Goal: Find specific page/section: Find specific page/section

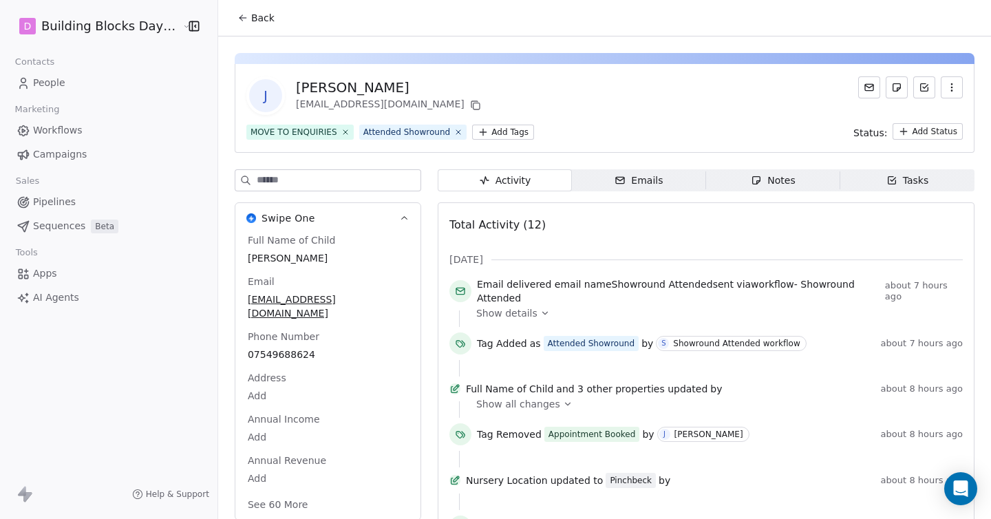
click at [54, 81] on span "People" at bounding box center [49, 83] width 32 height 14
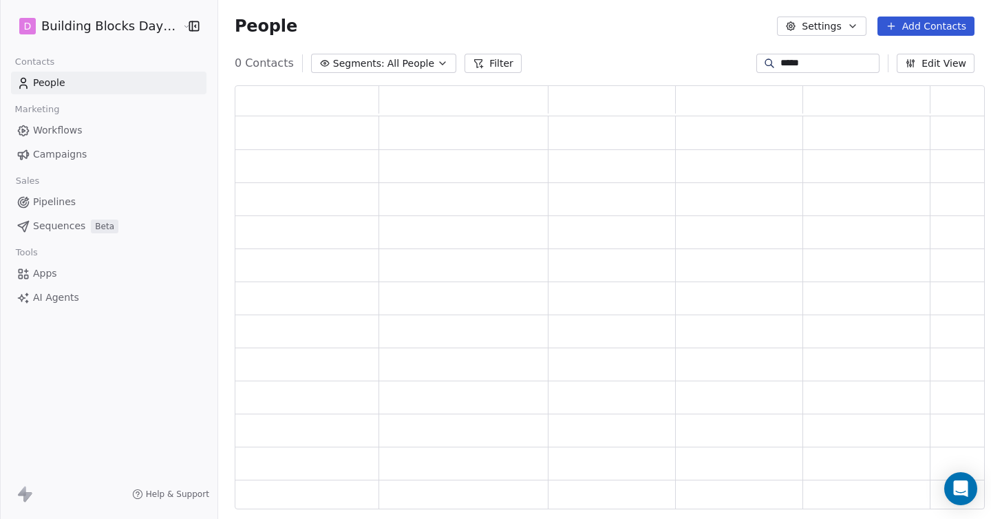
scroll to position [423, 750]
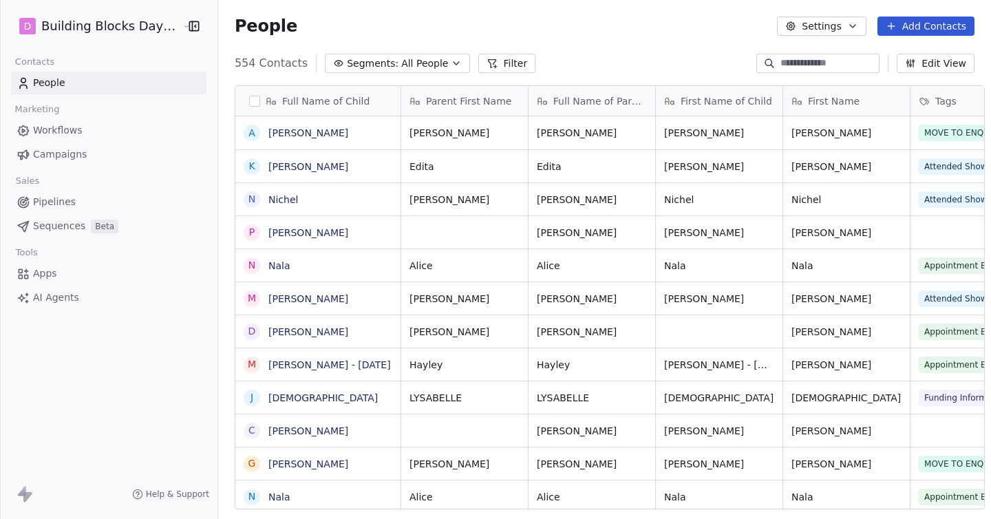
scroll to position [456, 783]
click at [68, 203] on span "Pipelines" at bounding box center [54, 202] width 43 height 14
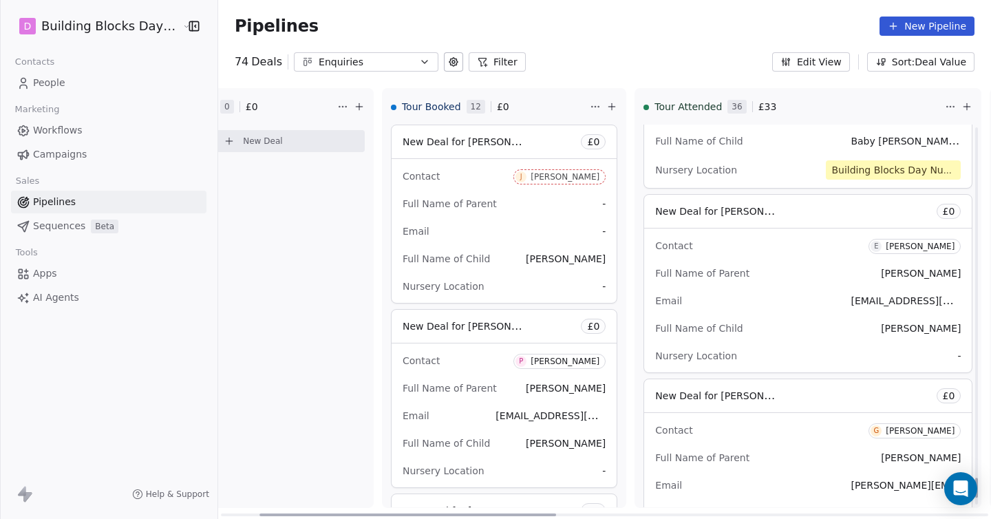
scroll to position [6781, 0]
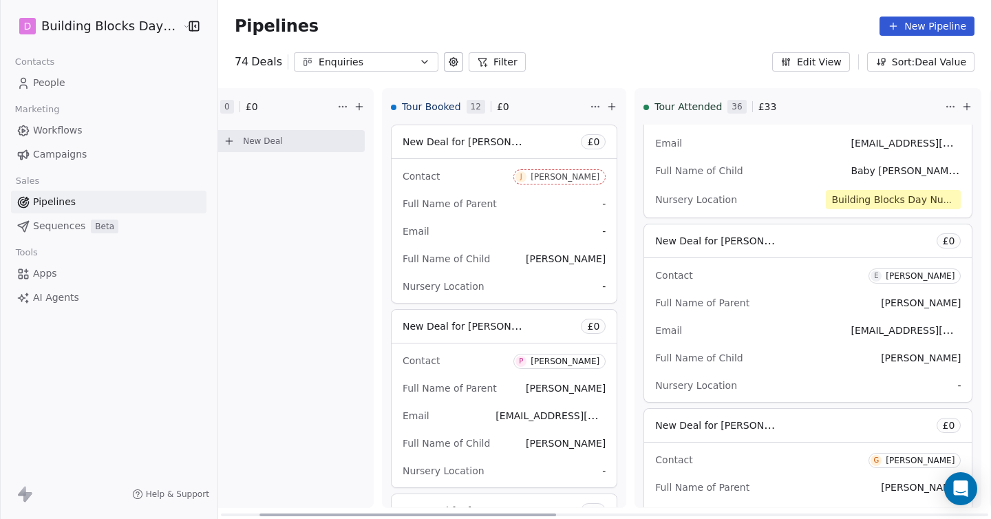
click at [886, 281] on div "[PERSON_NAME]" at bounding box center [920, 276] width 69 height 10
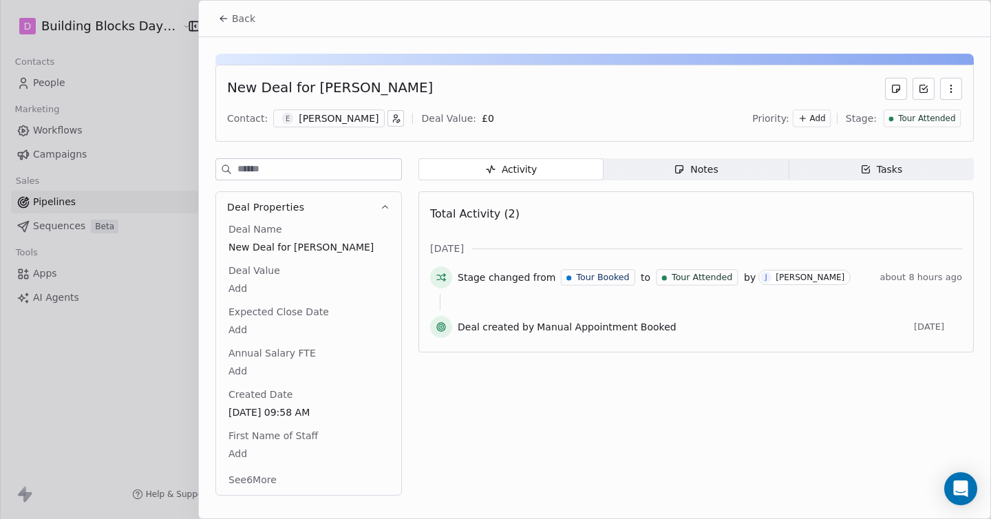
click at [240, 18] on span "Back" at bounding box center [243, 19] width 23 height 14
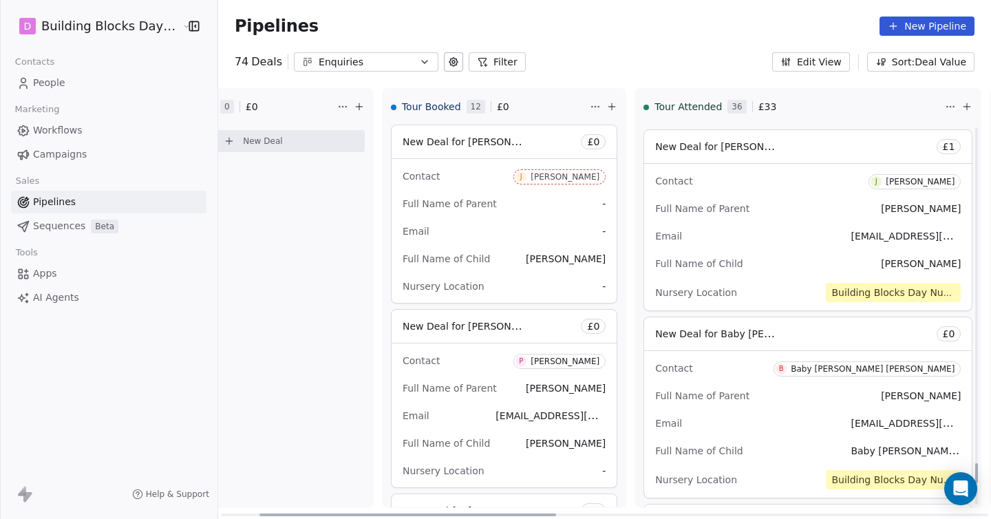
scroll to position [6500, 0]
click at [886, 188] on div "[PERSON_NAME]" at bounding box center [920, 183] width 69 height 10
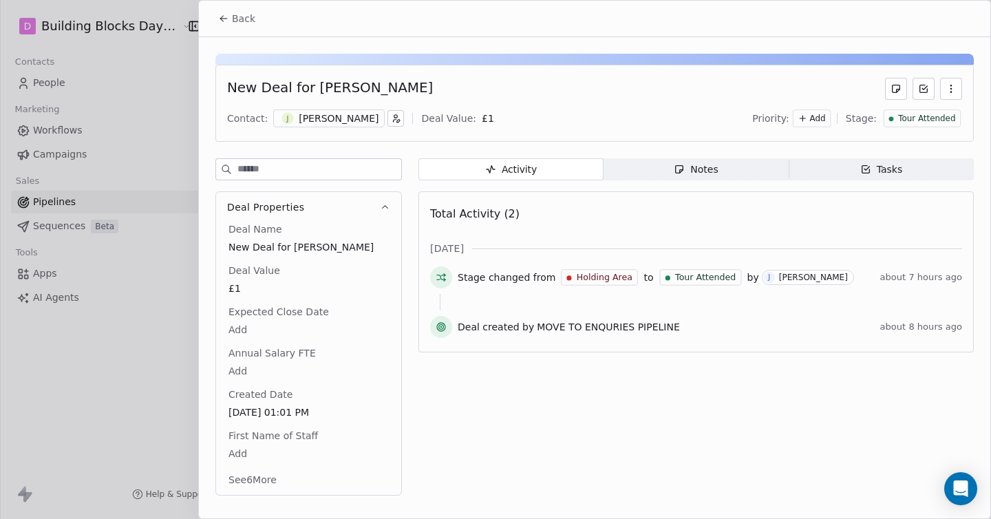
drag, startPoint x: 241, startPoint y: 12, endPoint x: 234, endPoint y: 0, distance: 14.2
click at [234, 0] on div "Back New Deal for [PERSON_NAME] Contact: [PERSON_NAME] Deal Value: £ 1 Priority…" at bounding box center [594, 259] width 793 height 519
click at [322, 114] on div "[PERSON_NAME]" at bounding box center [339, 119] width 80 height 14
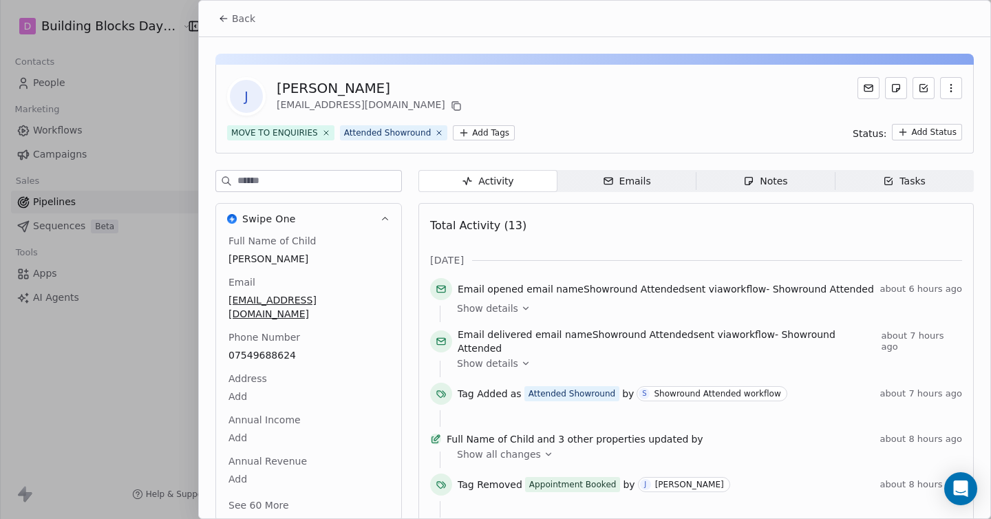
click at [246, 27] on button "Back" at bounding box center [237, 18] width 54 height 25
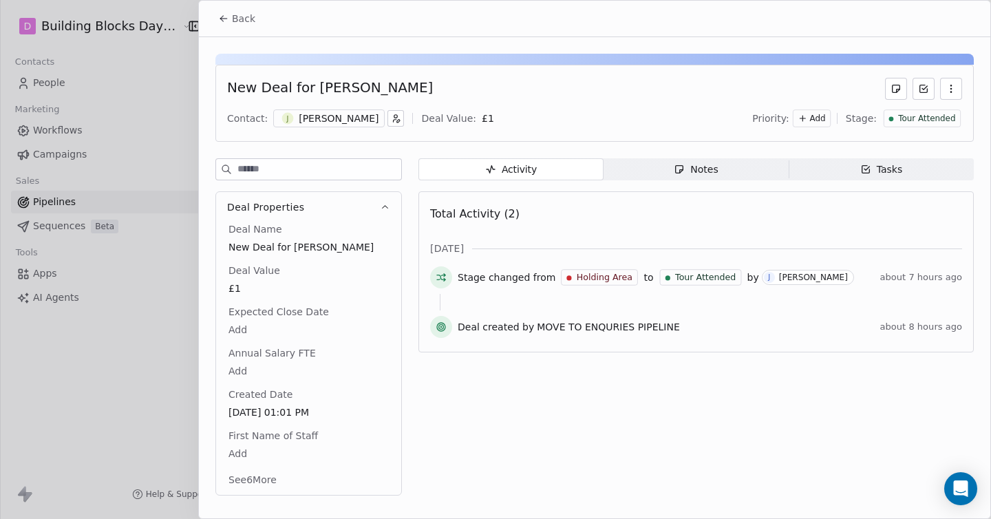
click at [238, 19] on span "Back" at bounding box center [243, 19] width 23 height 14
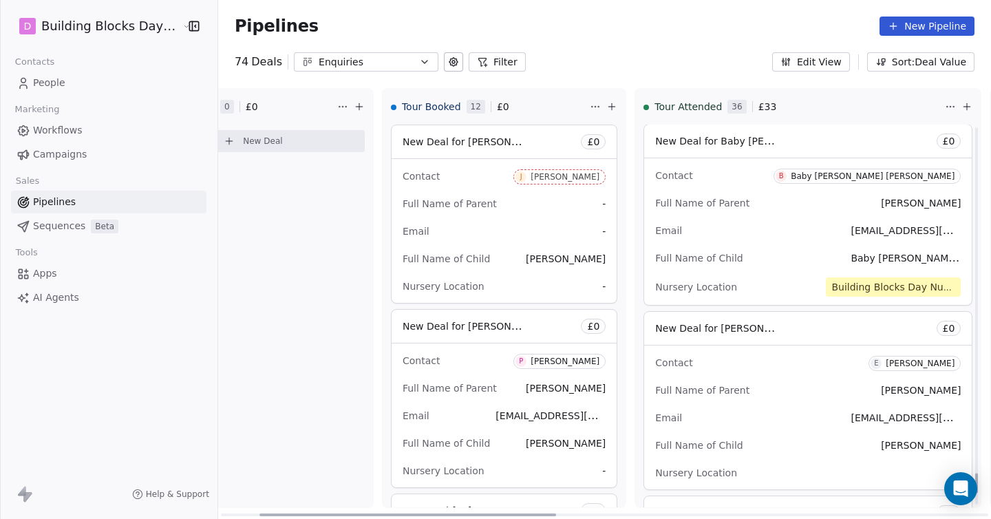
scroll to position [6736, 0]
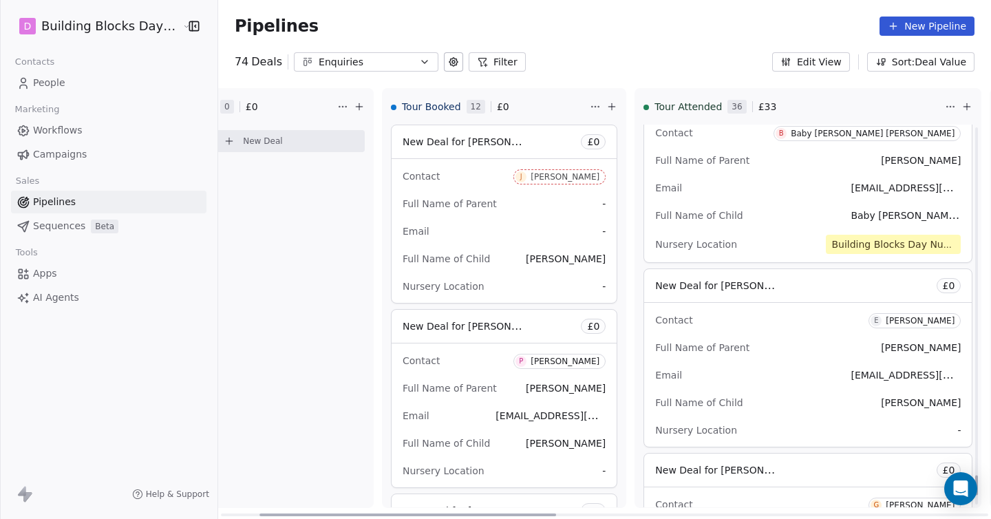
click at [836, 345] on div "Contact E [PERSON_NAME] Full Name of Parent [PERSON_NAME] Email [EMAIL_ADDRESS]…" at bounding box center [808, 375] width 328 height 144
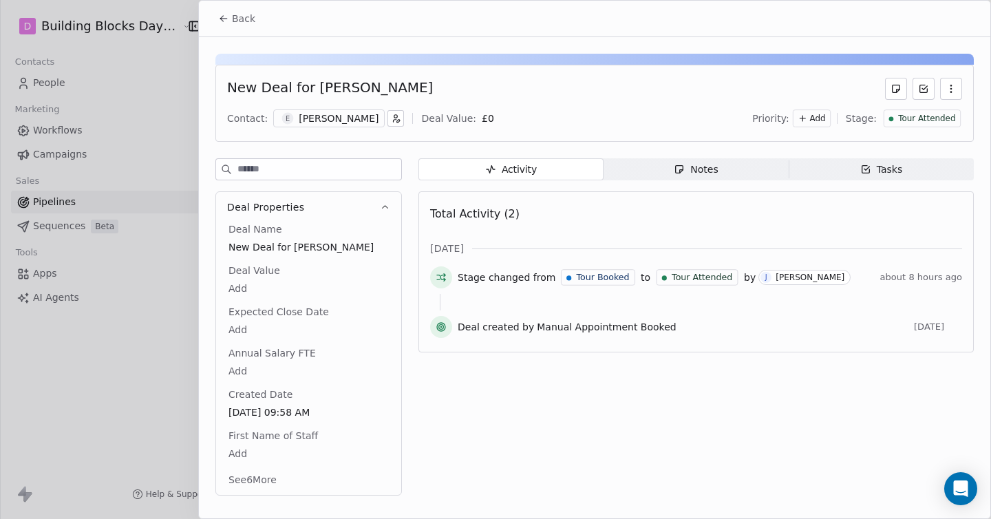
click at [831, 518] on div "Back New Deal for [PERSON_NAME] Contact: E [PERSON_NAME] Deal Value: £ 0 Priori…" at bounding box center [495, 519] width 991 height 0
click at [304, 115] on div "[PERSON_NAME]" at bounding box center [339, 119] width 80 height 14
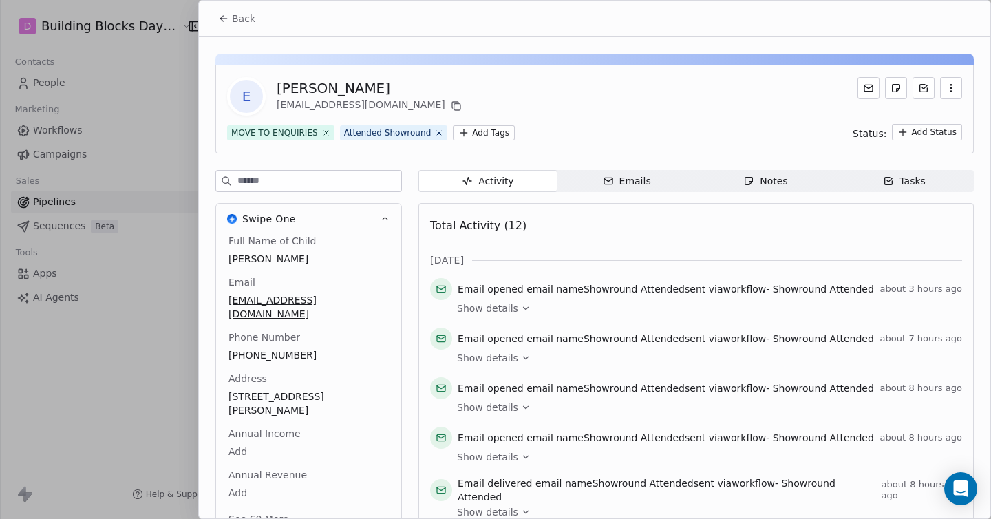
click at [237, 23] on span "Back" at bounding box center [243, 19] width 23 height 14
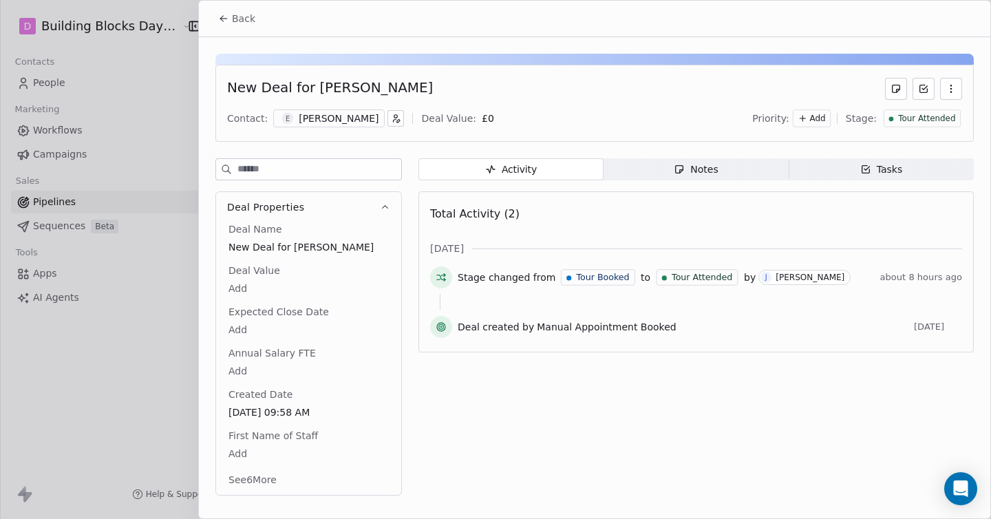
click at [237, 23] on span "Back" at bounding box center [243, 19] width 23 height 14
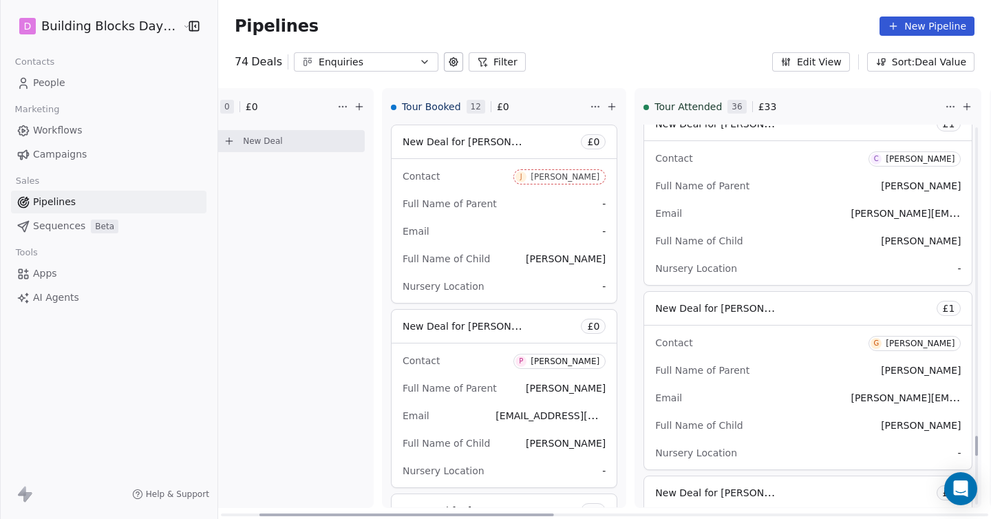
scroll to position [5971, 0]
click at [886, 348] on div "[PERSON_NAME]" at bounding box center [920, 343] width 69 height 10
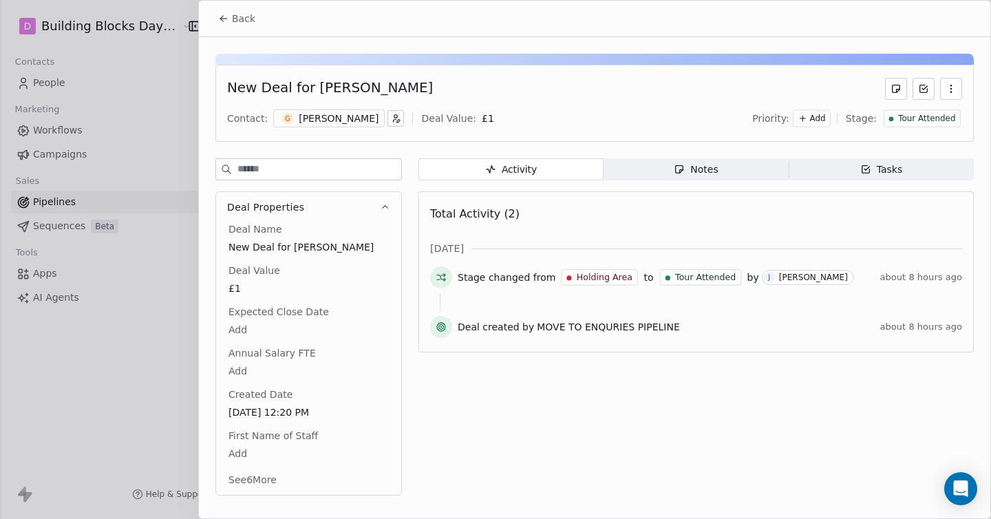
click at [295, 112] on div "[PERSON_NAME]" at bounding box center [329, 118] width 112 height 18
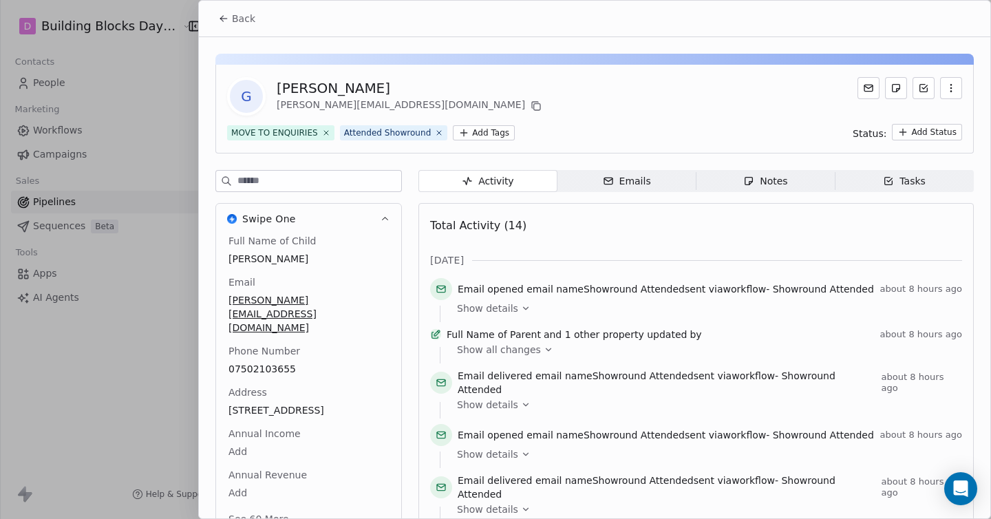
click at [258, 17] on button "Back" at bounding box center [237, 18] width 54 height 25
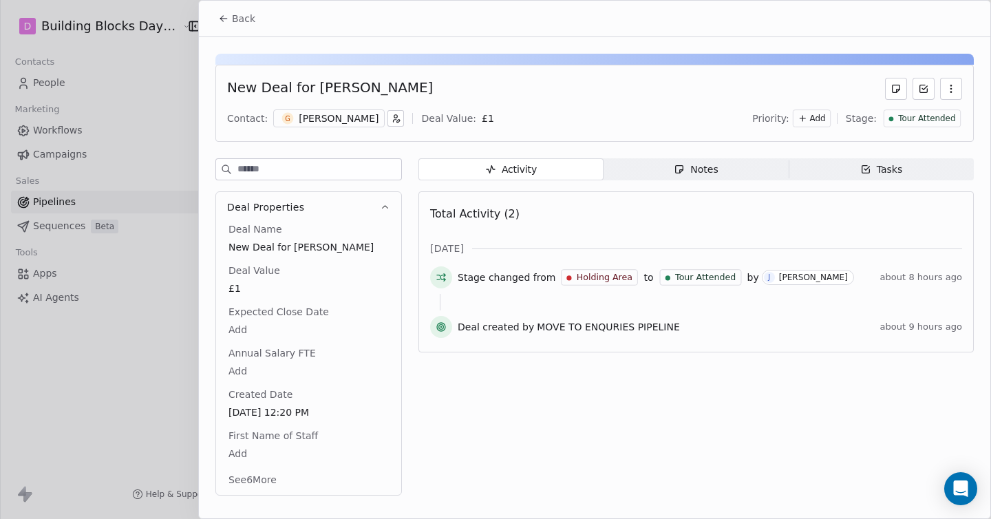
click at [258, 17] on button "Back" at bounding box center [237, 18] width 54 height 25
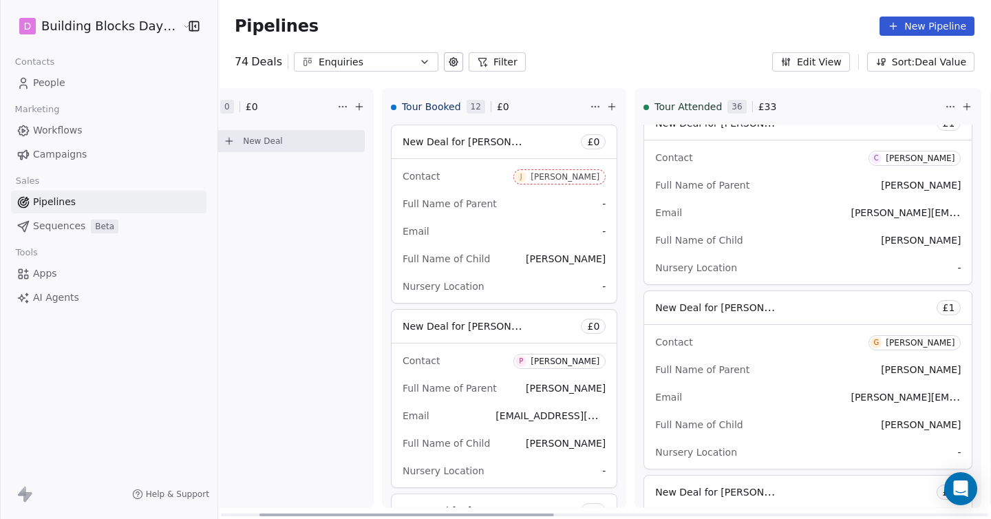
click at [82, 86] on link "People" at bounding box center [108, 83] width 195 height 23
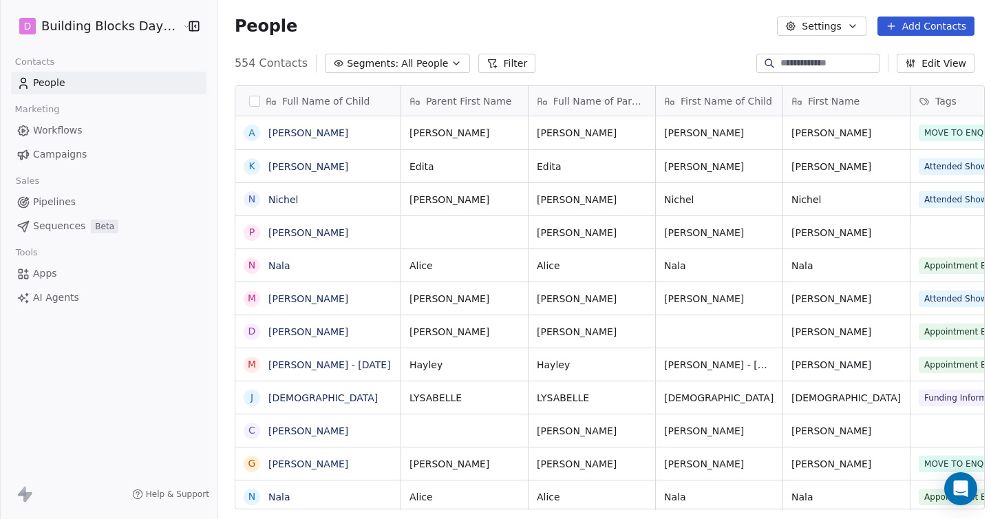
scroll to position [456, 783]
click at [846, 65] on input at bounding box center [829, 63] width 96 height 14
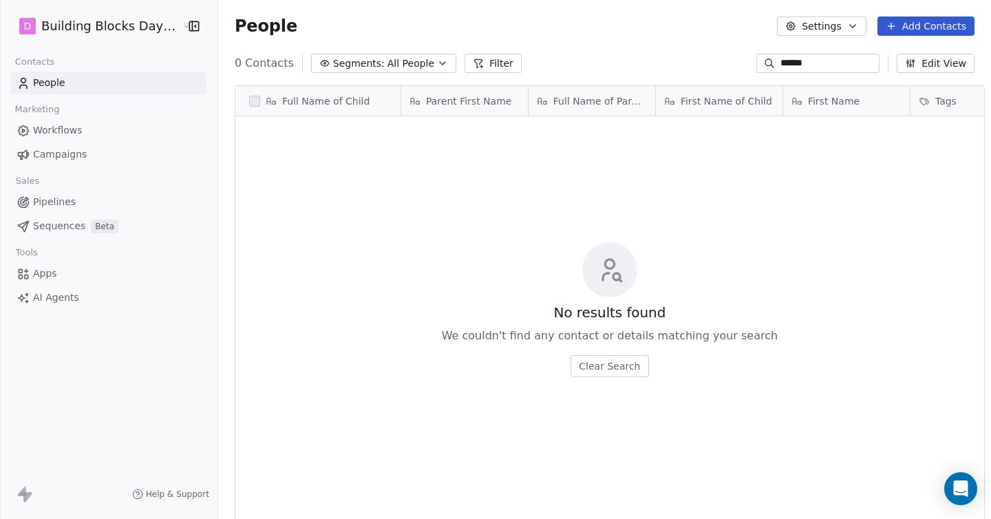
type input "******"
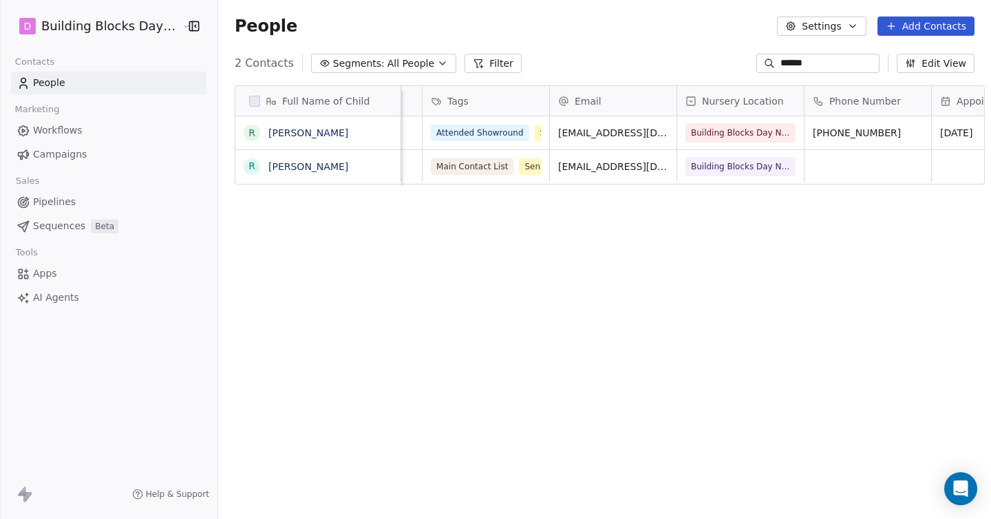
scroll to position [0, 489]
click at [280, 167] on link "[PERSON_NAME]" at bounding box center [308, 166] width 80 height 11
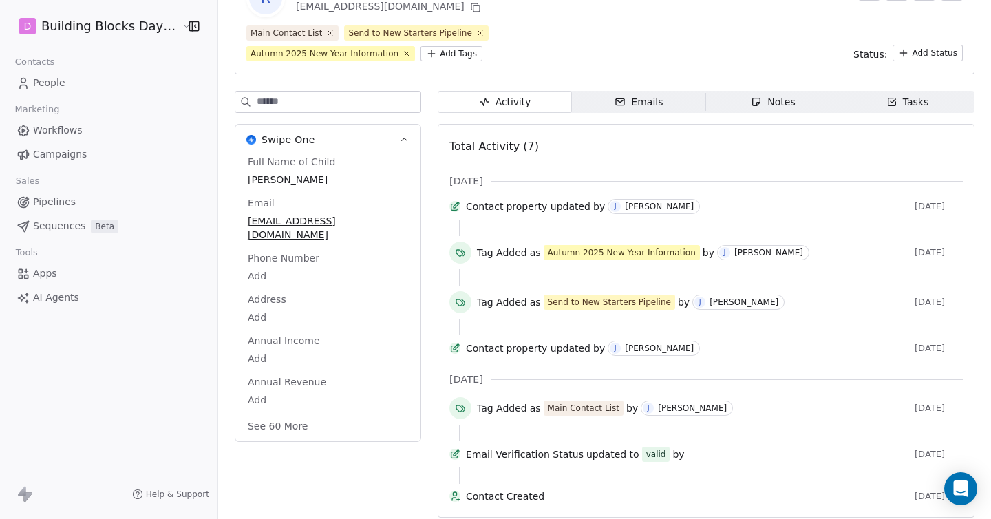
scroll to position [57, 0]
